Goal: Information Seeking & Learning: Learn about a topic

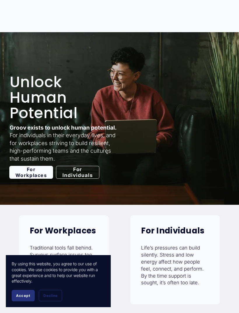
click at [25, 293] on button "Accept" at bounding box center [23, 294] width 23 height 11
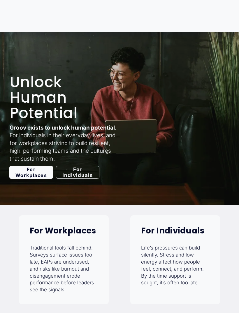
click at [32, 169] on link "For Workplaces" at bounding box center [31, 172] width 44 height 13
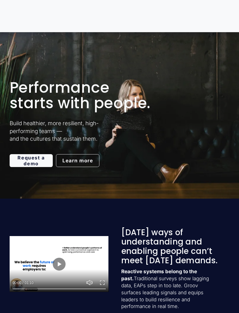
click at [79, 160] on link "Learn more" at bounding box center [77, 160] width 43 height 13
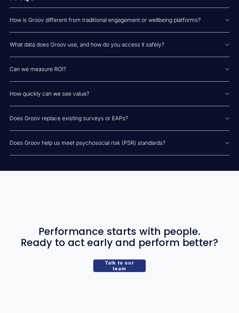
scroll to position [1448, 0]
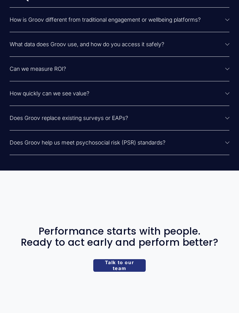
click at [224, 121] on span "Does Groov replace existing surveys or EAPs?" at bounding box center [118, 118] width 216 height 7
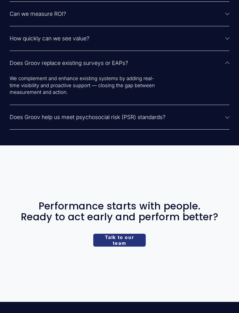
scroll to position [1504, 0]
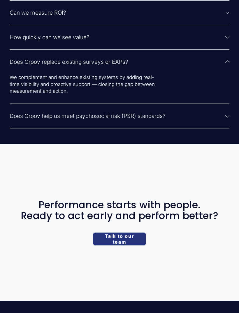
click at [222, 119] on span "Does Groov help us meet psychosocial risk (PSR) standards?" at bounding box center [118, 115] width 216 height 7
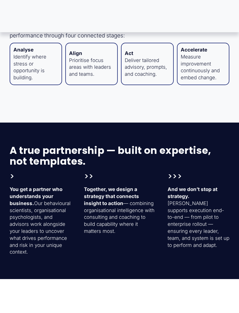
scroll to position [602, 0]
